Goal: Task Accomplishment & Management: Manage account settings

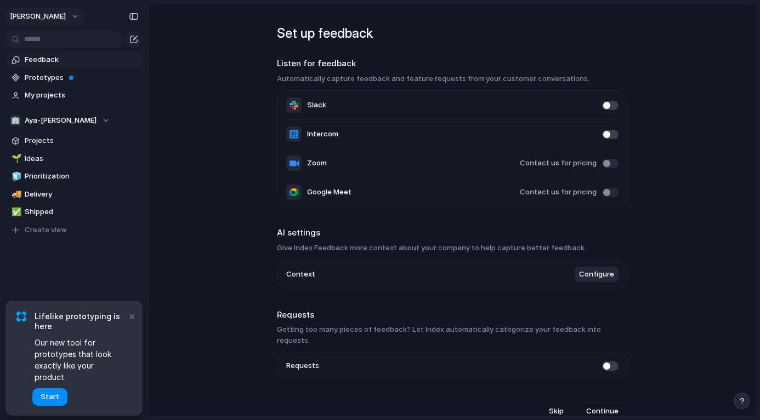
click at [45, 16] on button "[PERSON_NAME]" at bounding box center [45, 17] width 80 height 18
click at [41, 64] on li "Invite members" at bounding box center [53, 59] width 91 height 18
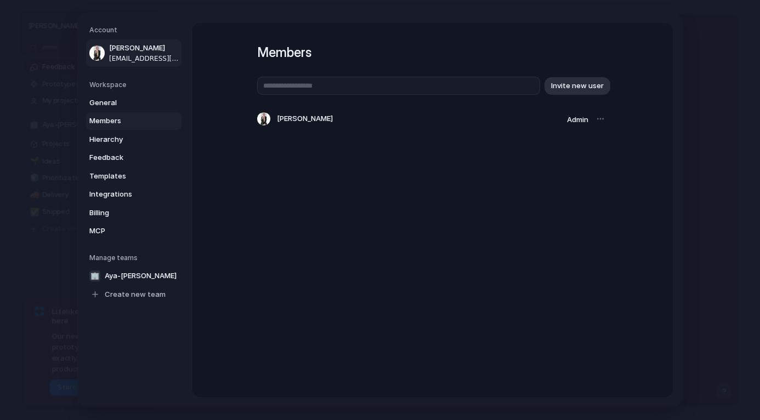
click at [131, 60] on span "ayaatiya45@gmail.com" at bounding box center [144, 59] width 70 height 10
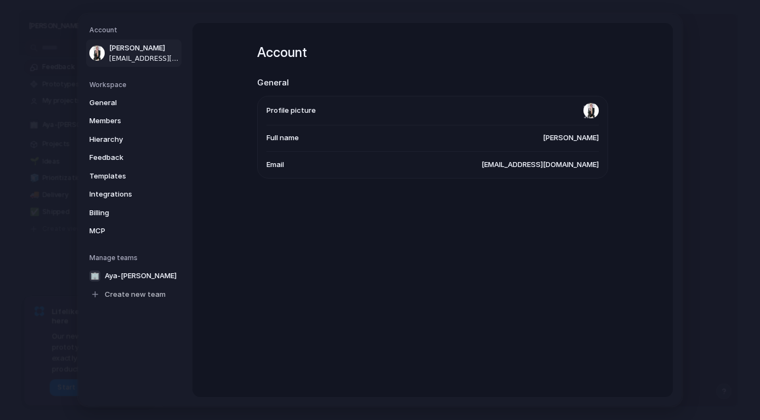
click at [526, 167] on span "ayaatiya45@gmail.com" at bounding box center [539, 165] width 117 height 11
drag, startPoint x: 479, startPoint y: 166, endPoint x: 650, endPoint y: 158, distance: 171.2
click at [650, 158] on div "Account General Profile picture Full name Aya Atiya Email ayaatiya45@gmail.com" at bounding box center [432, 210] width 480 height 374
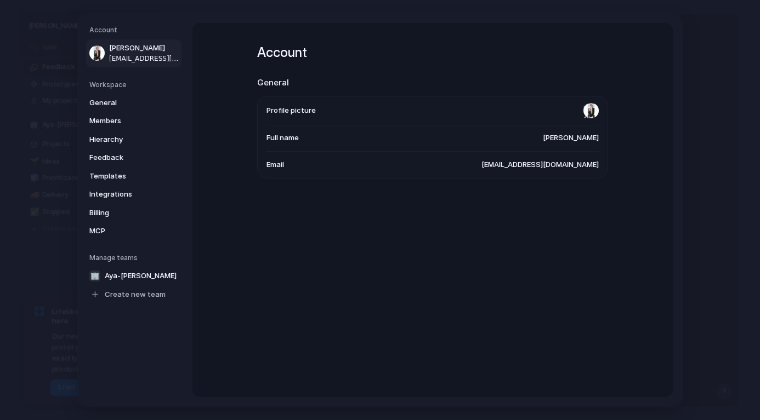
drag, startPoint x: 528, startPoint y: 165, endPoint x: 667, endPoint y: 161, distance: 138.2
click at [675, 160] on div "Account Aya Atiya ayaatiya45@gmail.com Workspace General Members Hierarchy Feed…" at bounding box center [379, 210] width 603 height 392
drag, startPoint x: 508, startPoint y: 175, endPoint x: 632, endPoint y: 185, distance: 123.7
click at [632, 185] on div "Account General Profile picture Full name Aya Atiya Email ayaatiya45@gmail.com" at bounding box center [432, 210] width 480 height 374
